Goal: Task Accomplishment & Management: Use online tool/utility

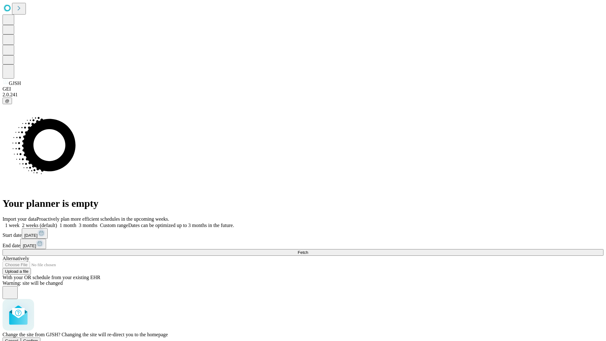
click at [38, 338] on span "Confirm" at bounding box center [30, 340] width 15 height 5
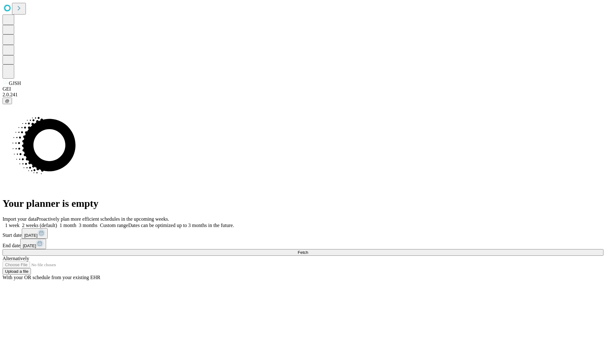
click at [76, 222] on label "1 month" at bounding box center [66, 224] width 19 height 5
click at [308, 250] on span "Fetch" at bounding box center [303, 252] width 10 height 5
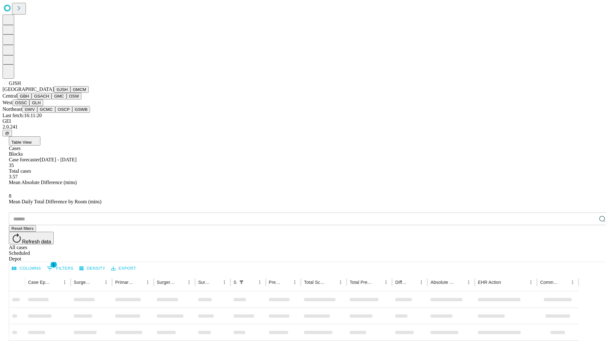
click at [70, 93] on button "GMCM" at bounding box center [79, 89] width 18 height 7
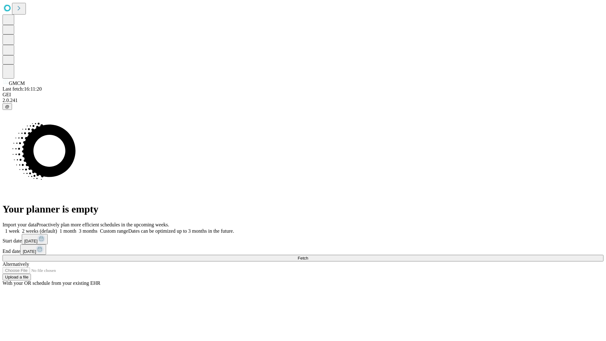
click at [76, 228] on label "1 month" at bounding box center [66, 230] width 19 height 5
click at [308, 256] on span "Fetch" at bounding box center [303, 258] width 10 height 5
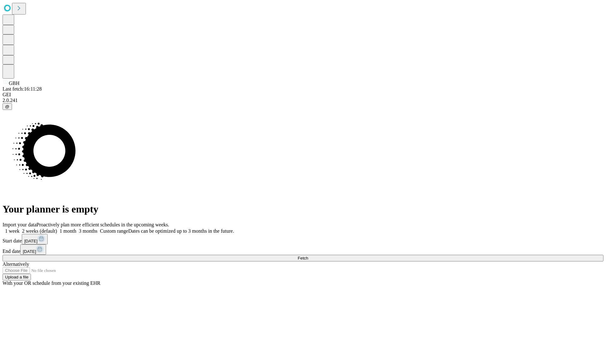
click at [308, 256] on span "Fetch" at bounding box center [303, 258] width 10 height 5
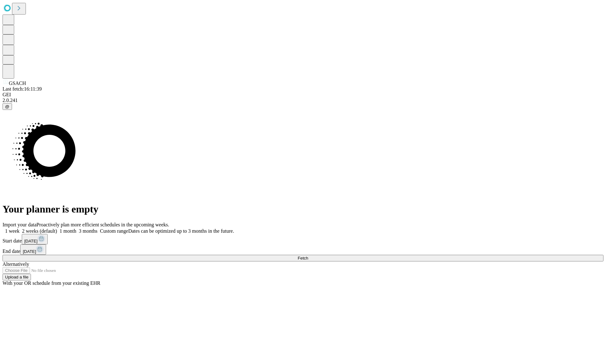
click at [76, 228] on label "1 month" at bounding box center [66, 230] width 19 height 5
click at [308, 256] on span "Fetch" at bounding box center [303, 258] width 10 height 5
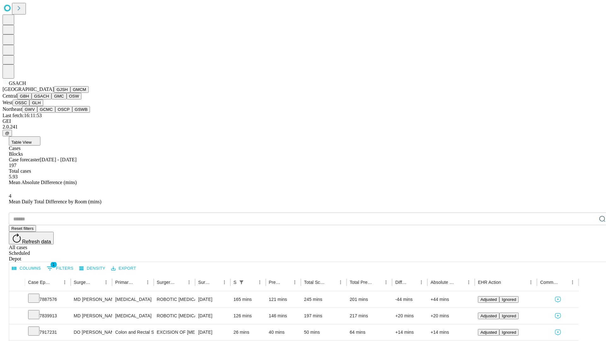
click at [51, 99] on button "GMC" at bounding box center [58, 96] width 15 height 7
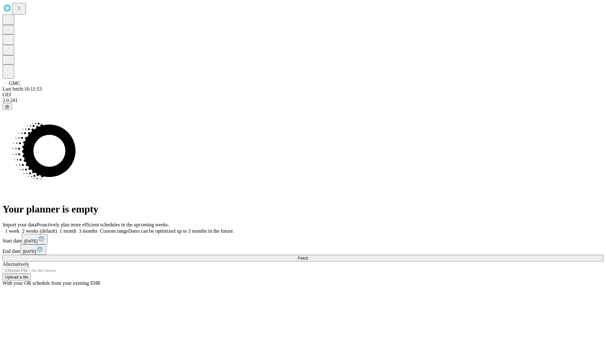
click at [76, 228] on label "1 month" at bounding box center [66, 230] width 19 height 5
click at [308, 256] on span "Fetch" at bounding box center [303, 258] width 10 height 5
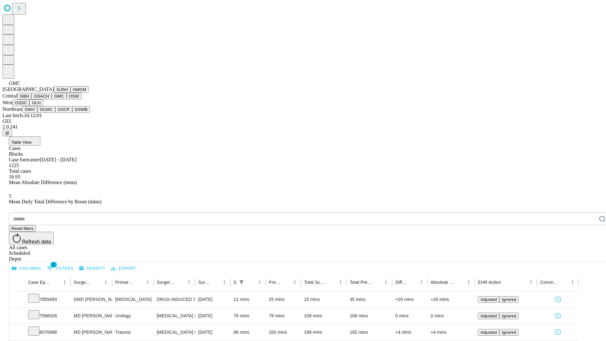
click at [67, 99] on button "OSW" at bounding box center [74, 96] width 15 height 7
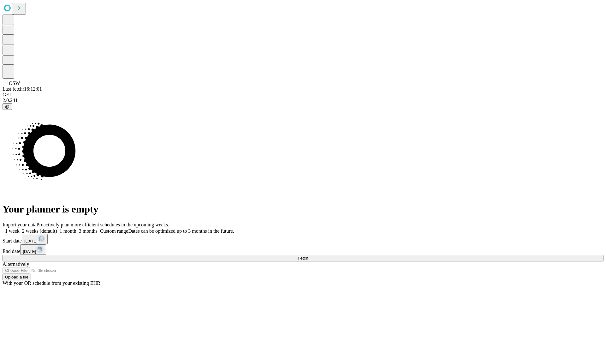
click at [76, 228] on label "1 month" at bounding box center [66, 230] width 19 height 5
click at [308, 256] on span "Fetch" at bounding box center [303, 258] width 10 height 5
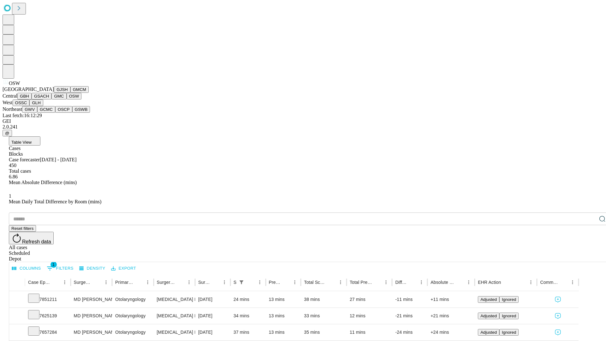
click at [30, 106] on button "OSSC" at bounding box center [21, 102] width 17 height 7
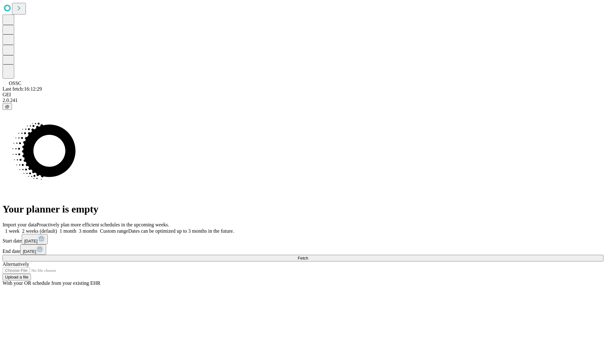
click at [76, 228] on label "1 month" at bounding box center [66, 230] width 19 height 5
click at [308, 256] on span "Fetch" at bounding box center [303, 258] width 10 height 5
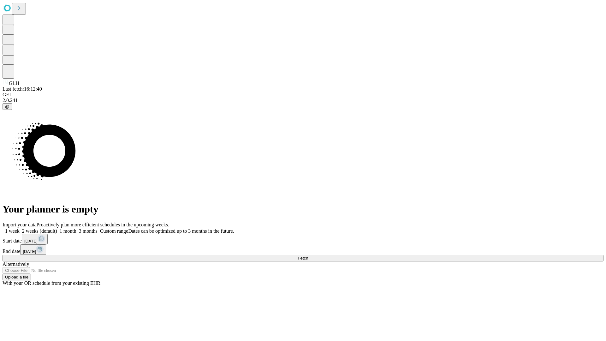
click at [76, 228] on label "1 month" at bounding box center [66, 230] width 19 height 5
click at [308, 256] on span "Fetch" at bounding box center [303, 258] width 10 height 5
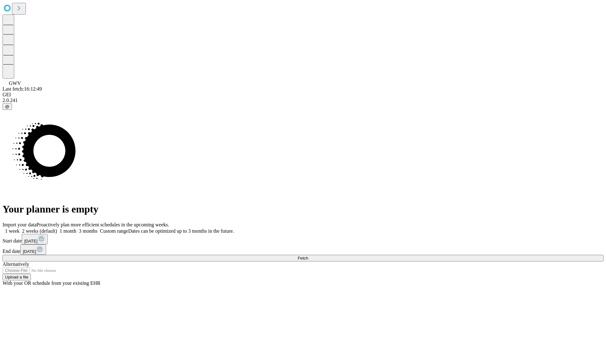
click at [76, 228] on label "1 month" at bounding box center [66, 230] width 19 height 5
click at [308, 256] on span "Fetch" at bounding box center [303, 258] width 10 height 5
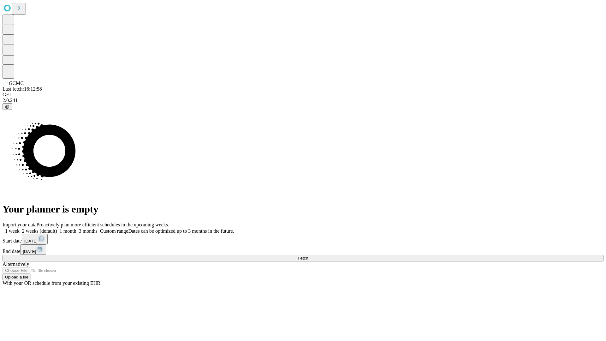
click at [308, 256] on span "Fetch" at bounding box center [303, 258] width 10 height 5
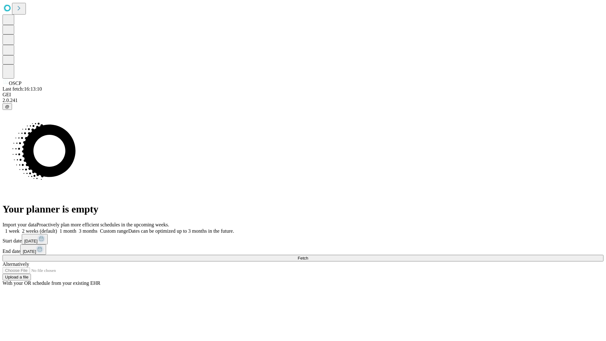
click at [76, 228] on label "1 month" at bounding box center [66, 230] width 19 height 5
click at [308, 256] on span "Fetch" at bounding box center [303, 258] width 10 height 5
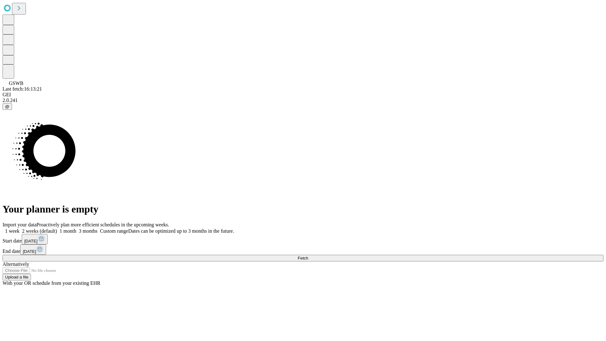
click at [76, 228] on label "1 month" at bounding box center [66, 230] width 19 height 5
click at [308, 256] on span "Fetch" at bounding box center [303, 258] width 10 height 5
